Goal: Transaction & Acquisition: Purchase product/service

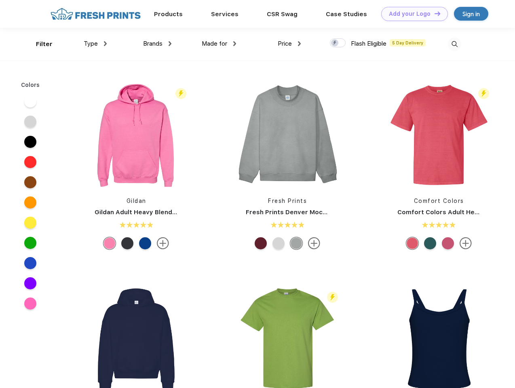
scroll to position [0, 0]
click at [411, 14] on link "Add your Logo Design Tool" at bounding box center [414, 14] width 67 height 14
click at [0, 0] on div "Design Tool" at bounding box center [0, 0] width 0 height 0
click at [434, 13] on link "Add your Logo Design Tool" at bounding box center [414, 14] width 67 height 14
click at [39, 44] on div "Filter" at bounding box center [44, 44] width 17 height 9
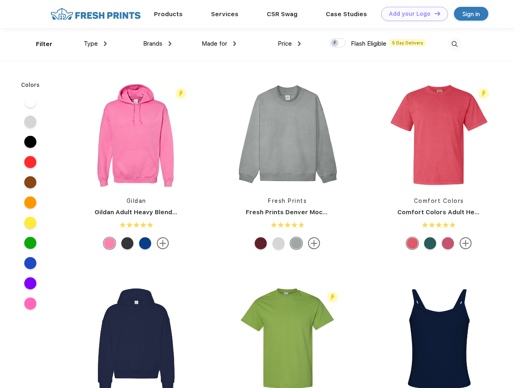
click at [95, 44] on span "Type" at bounding box center [91, 43] width 14 height 7
click at [157, 44] on span "Brands" at bounding box center [152, 43] width 19 height 7
click at [219, 44] on span "Made for" at bounding box center [214, 43] width 25 height 7
click at [289, 44] on span "Price" at bounding box center [285, 43] width 14 height 7
click at [338, 43] on div at bounding box center [338, 42] width 16 height 9
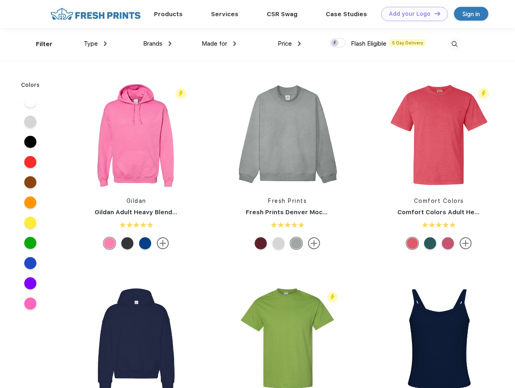
click at [335, 43] on input "checkbox" at bounding box center [332, 40] width 5 height 5
click at [454, 44] on img at bounding box center [454, 44] width 13 height 13
